Goal: Transaction & Acquisition: Purchase product/service

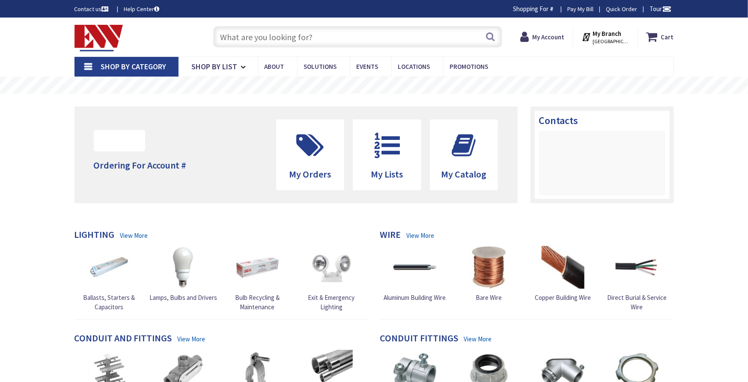
type input "[GEOGRAPHIC_DATA], [GEOGRAPHIC_DATA]"
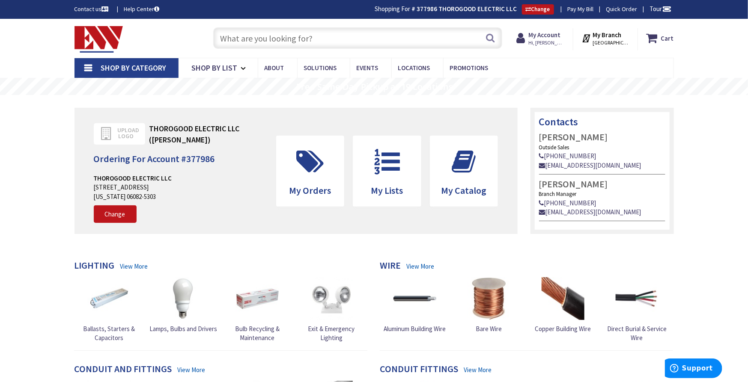
click at [243, 33] on input "text" at bounding box center [357, 37] width 289 height 21
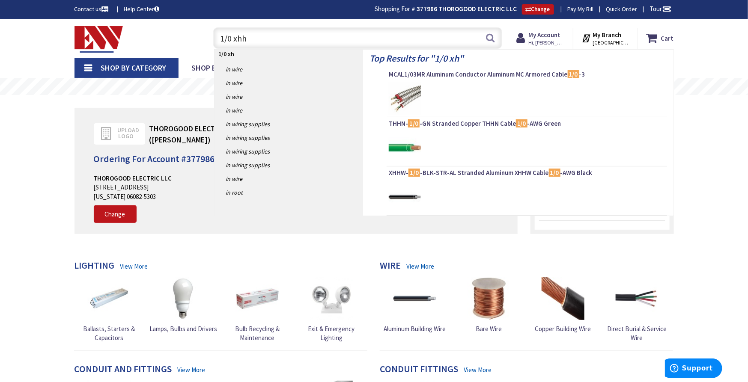
type input "1/0 xhhw"
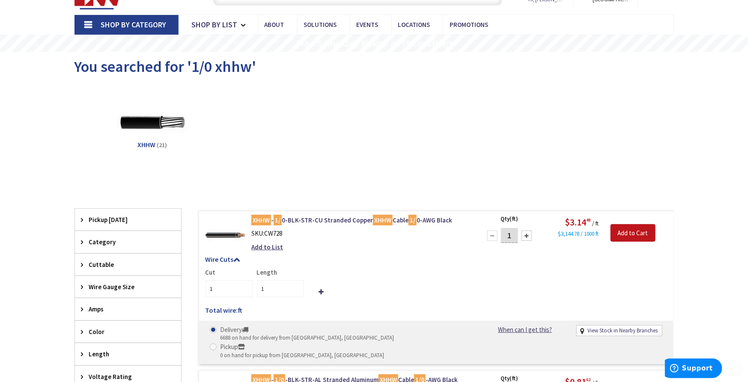
scroll to position [95, 0]
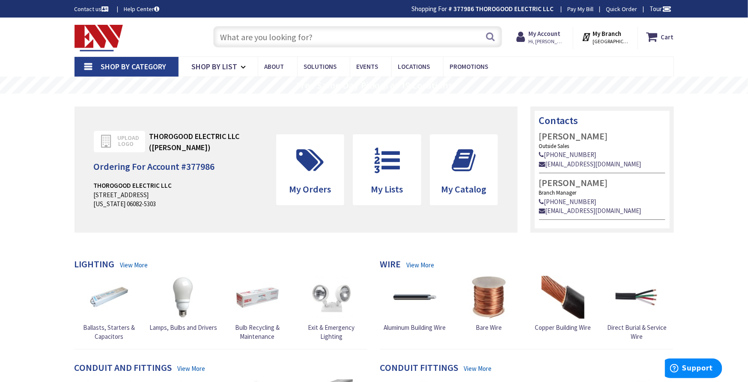
click at [303, 35] on input "text" at bounding box center [357, 36] width 289 height 21
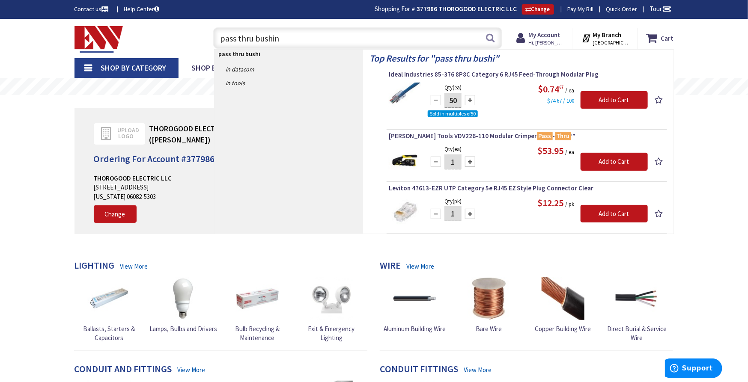
type input "pass thru bushing"
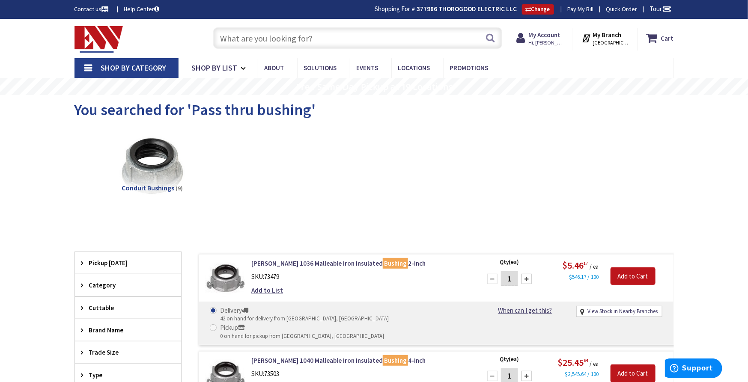
click at [276, 38] on input "text" at bounding box center [357, 37] width 289 height 21
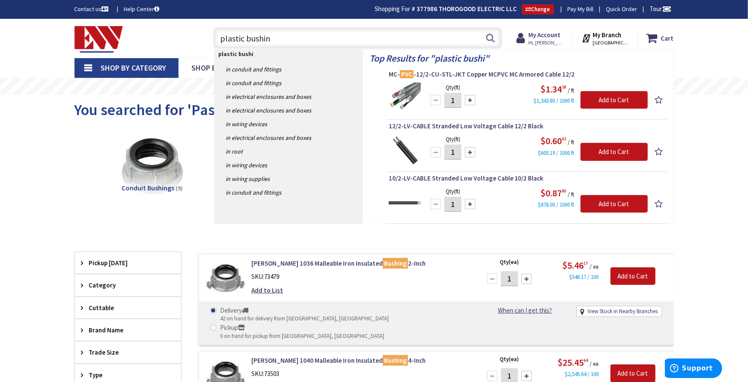
type input "plastic bushing"
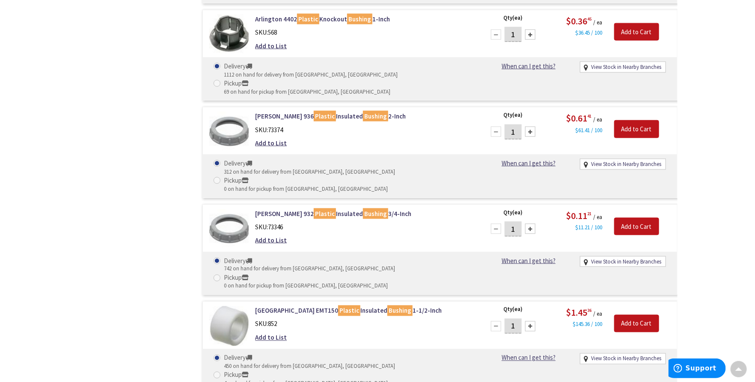
scroll to position [2202, 0]
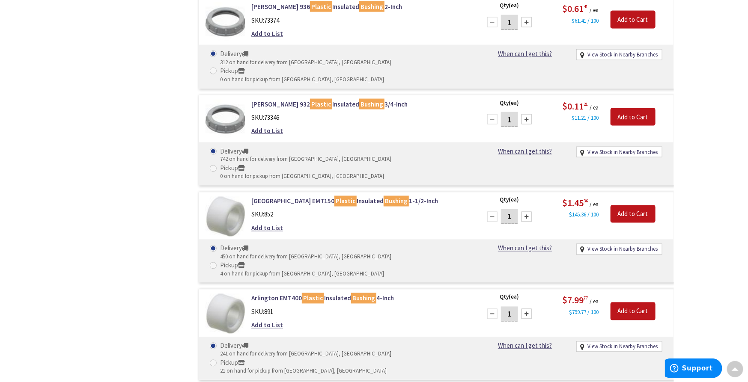
drag, startPoint x: 515, startPoint y: 247, endPoint x: 478, endPoint y: 240, distance: 37.1
type input "6"
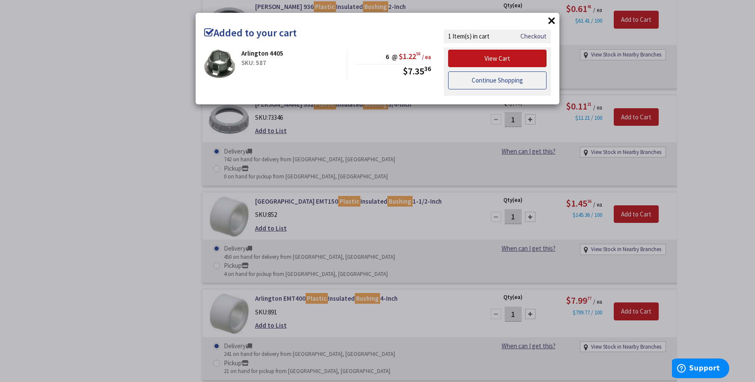
click at [470, 76] on link "Continue Shopping" at bounding box center [497, 80] width 98 height 18
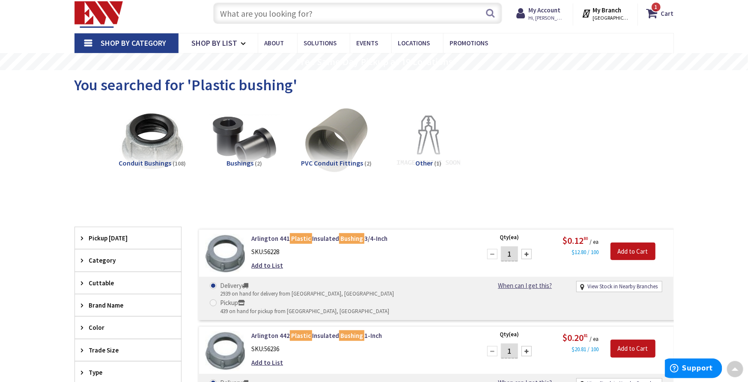
scroll to position [0, 0]
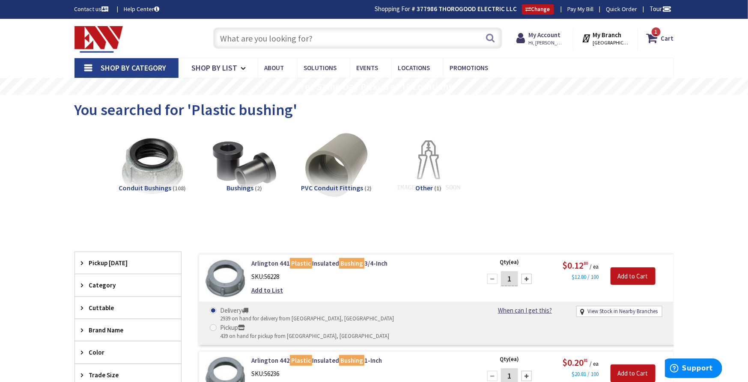
click at [287, 42] on input "text" at bounding box center [357, 37] width 289 height 21
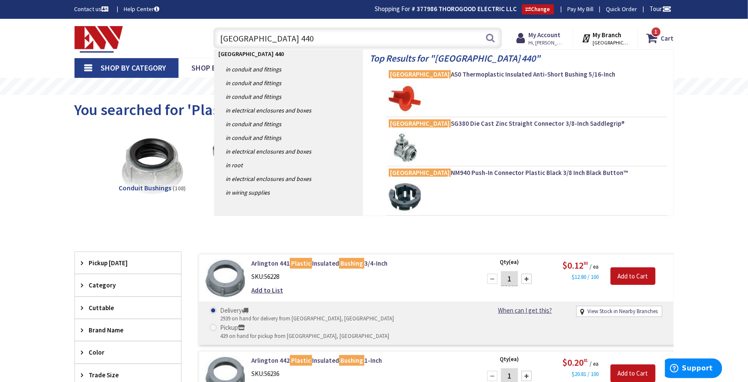
type input "arlington 4404"
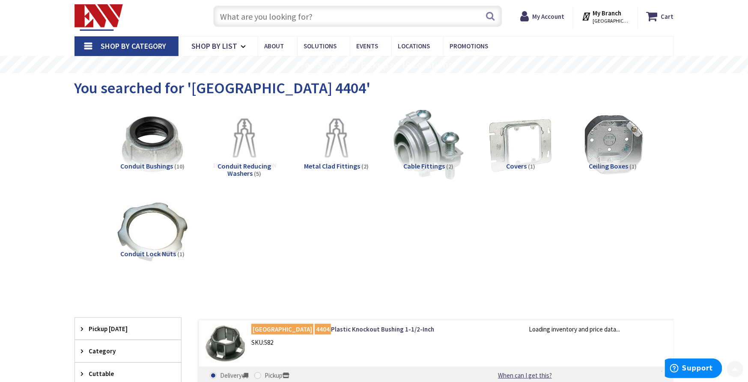
scroll to position [142, 0]
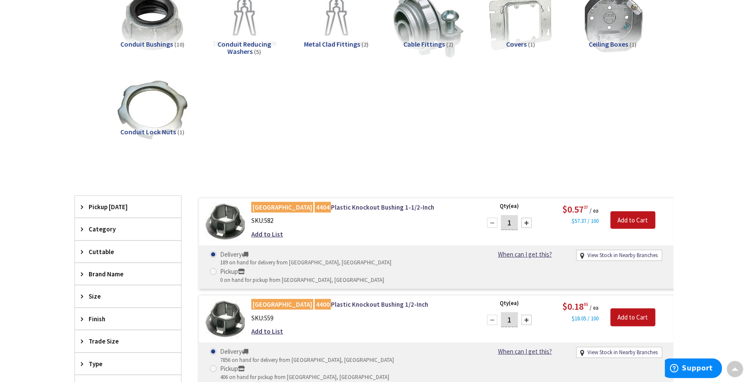
drag, startPoint x: 510, startPoint y: 223, endPoint x: 482, endPoint y: 220, distance: 28.7
click at [482, 220] on div "1 Please select a quantity" at bounding box center [509, 222] width 55 height 17
type input "6"
click at [625, 220] on input "Add to Cart" at bounding box center [632, 221] width 45 height 18
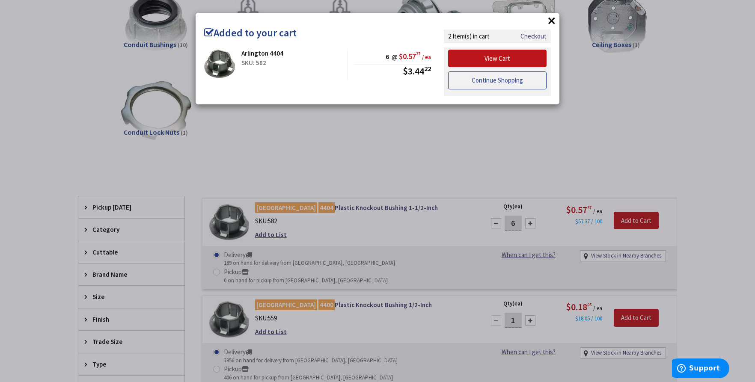
click at [488, 78] on link "Continue Shopping" at bounding box center [497, 80] width 98 height 18
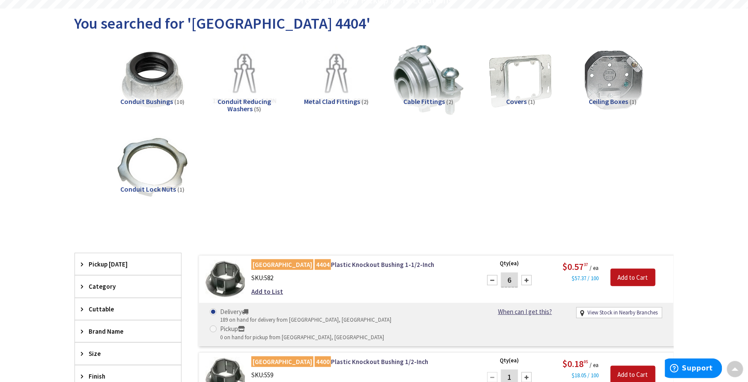
scroll to position [0, 0]
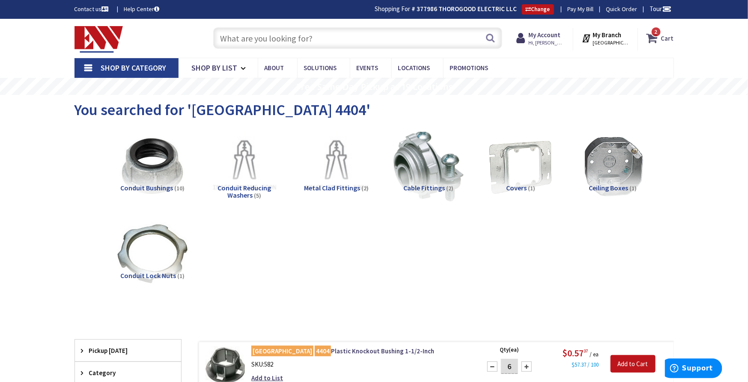
click at [664, 30] on strong "Cart" at bounding box center [667, 37] width 13 height 15
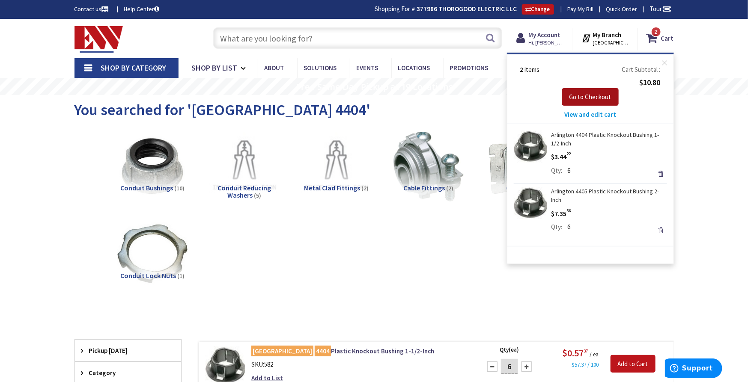
click at [594, 100] on span "Go to Checkout" at bounding box center [590, 97] width 42 height 8
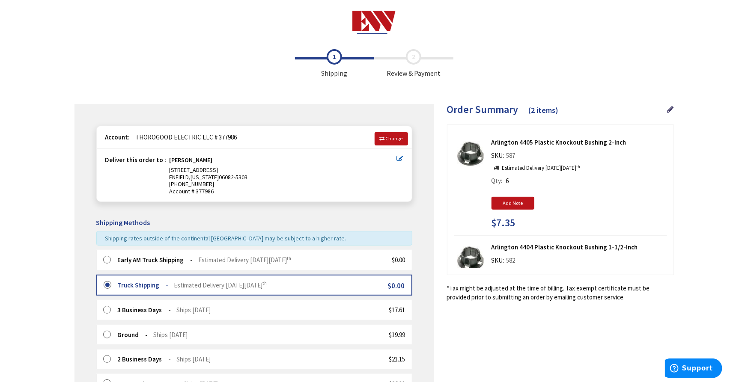
click at [127, 262] on strong "Early AM Truck Shipping" at bounding box center [155, 260] width 75 height 8
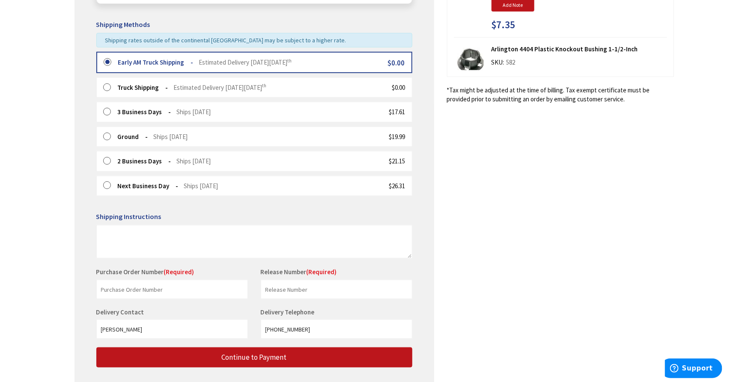
scroll to position [249, 0]
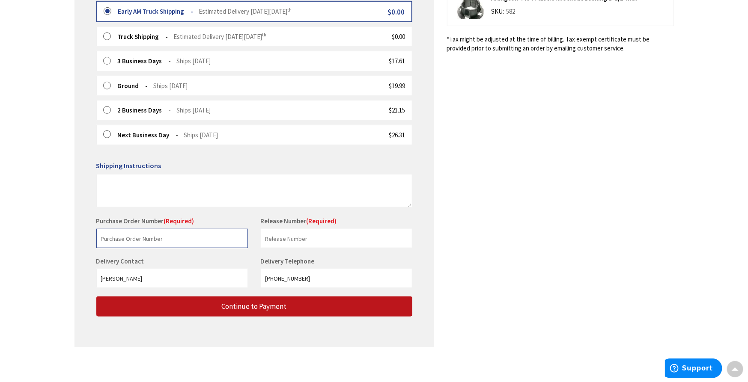
click at [181, 241] on input "text" at bounding box center [171, 238] width 151 height 19
type input "0060R"
type input "PET SCAN"
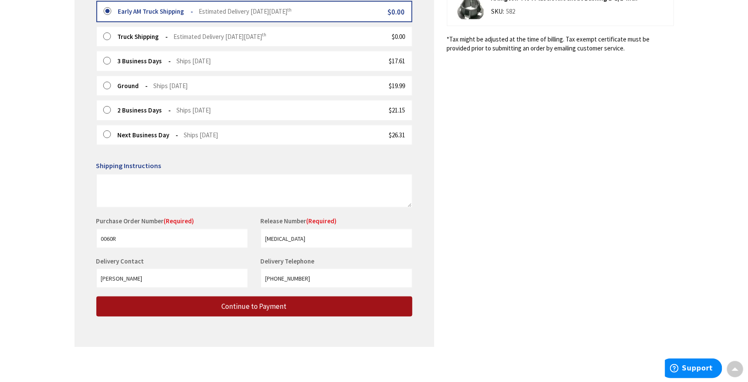
click at [302, 308] on button "Continue to Payment" at bounding box center [254, 307] width 316 height 20
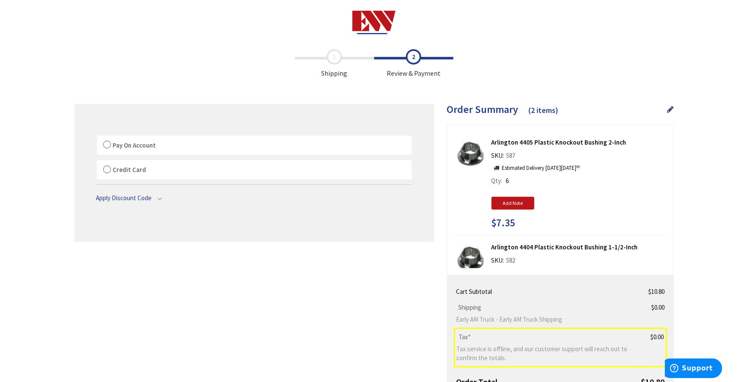
click at [142, 146] on span "Pay On Account" at bounding box center [134, 145] width 43 height 8
click at [97, 137] on input "Pay On Account" at bounding box center [97, 137] width 0 height 0
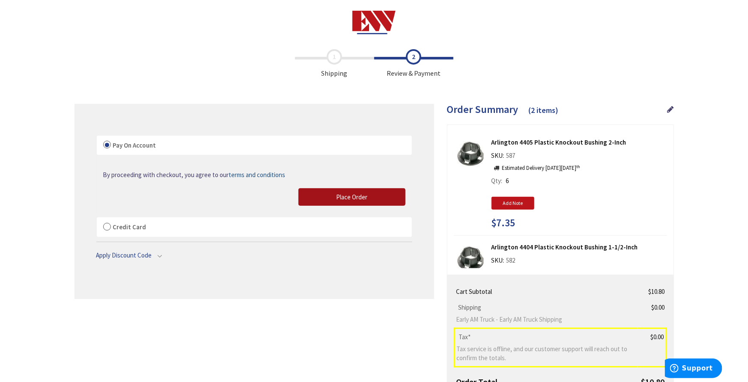
click at [335, 196] on button "Place Order" at bounding box center [351, 197] width 107 height 18
